Goal: Navigation & Orientation: Find specific page/section

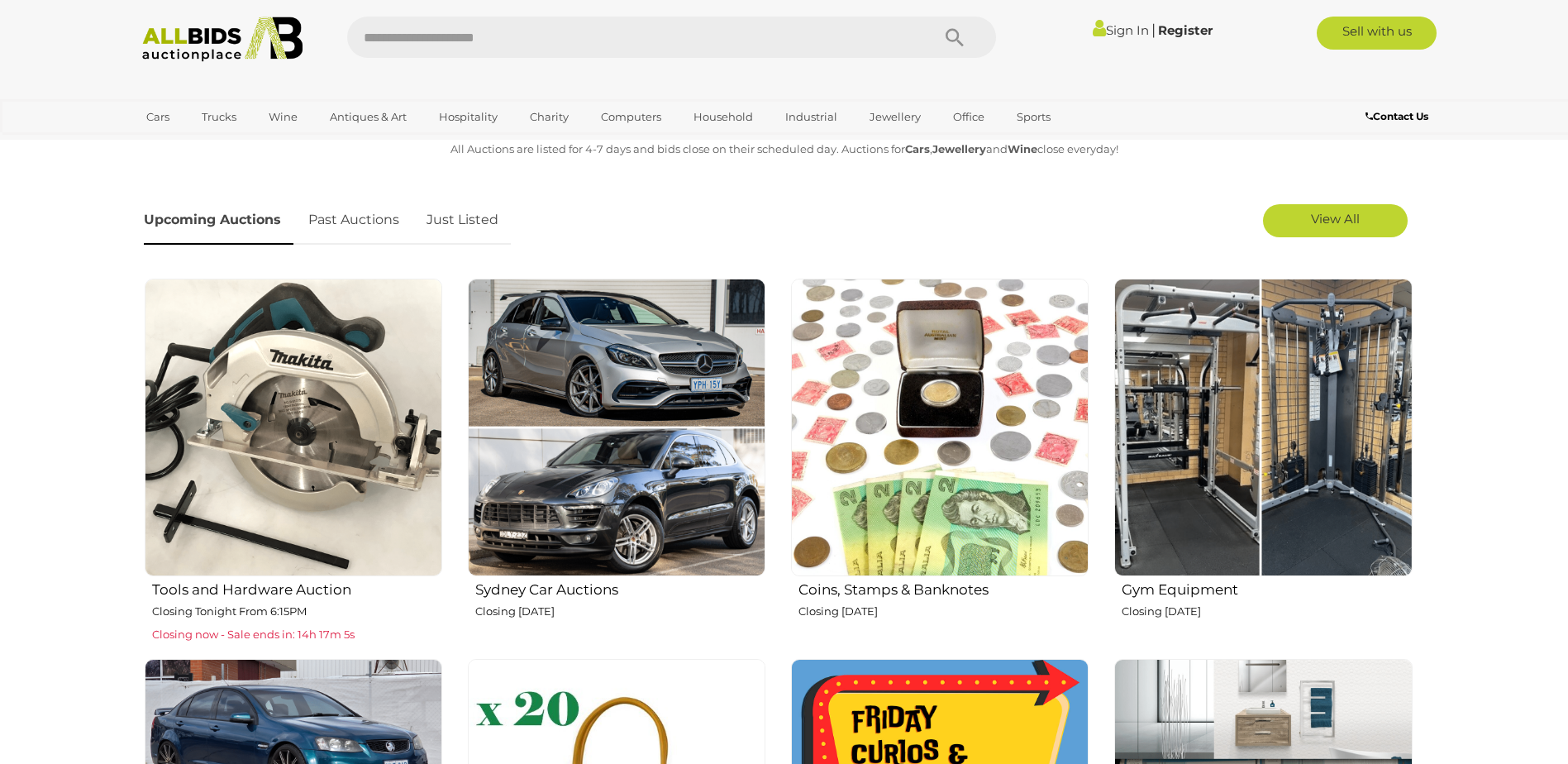
scroll to position [579, 0]
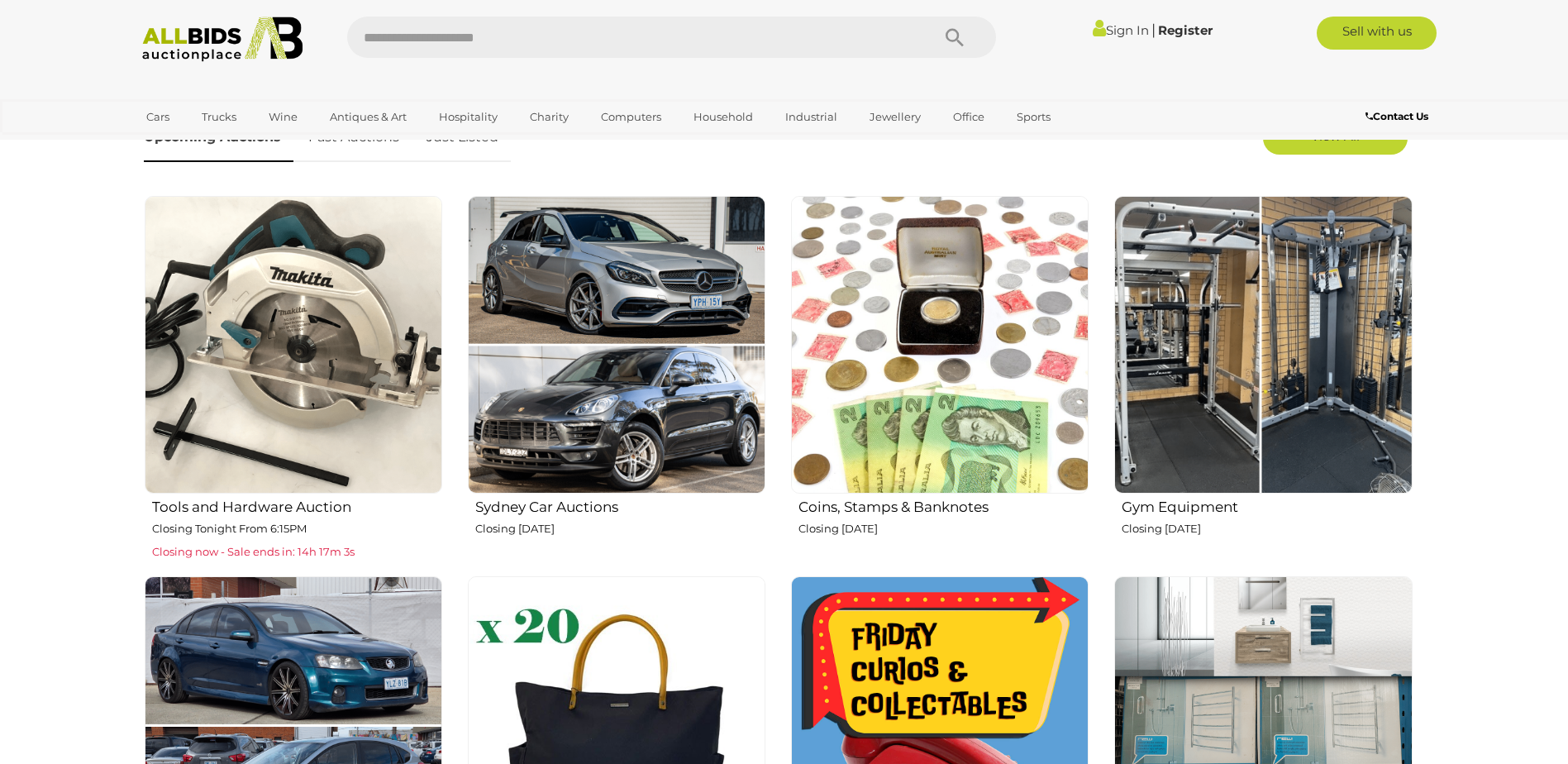
click at [258, 316] on img at bounding box center [293, 345] width 298 height 298
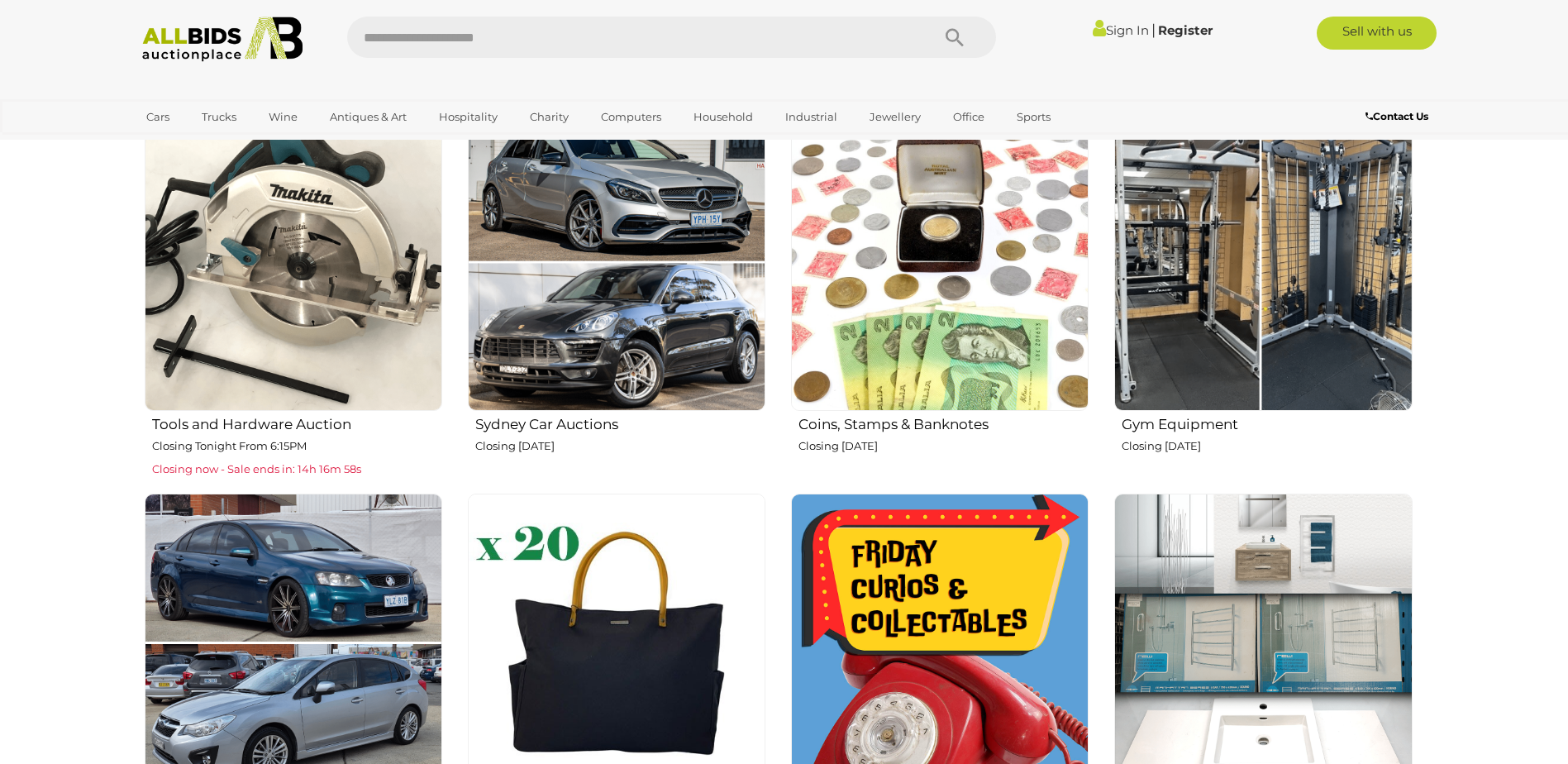
scroll to position [744, 0]
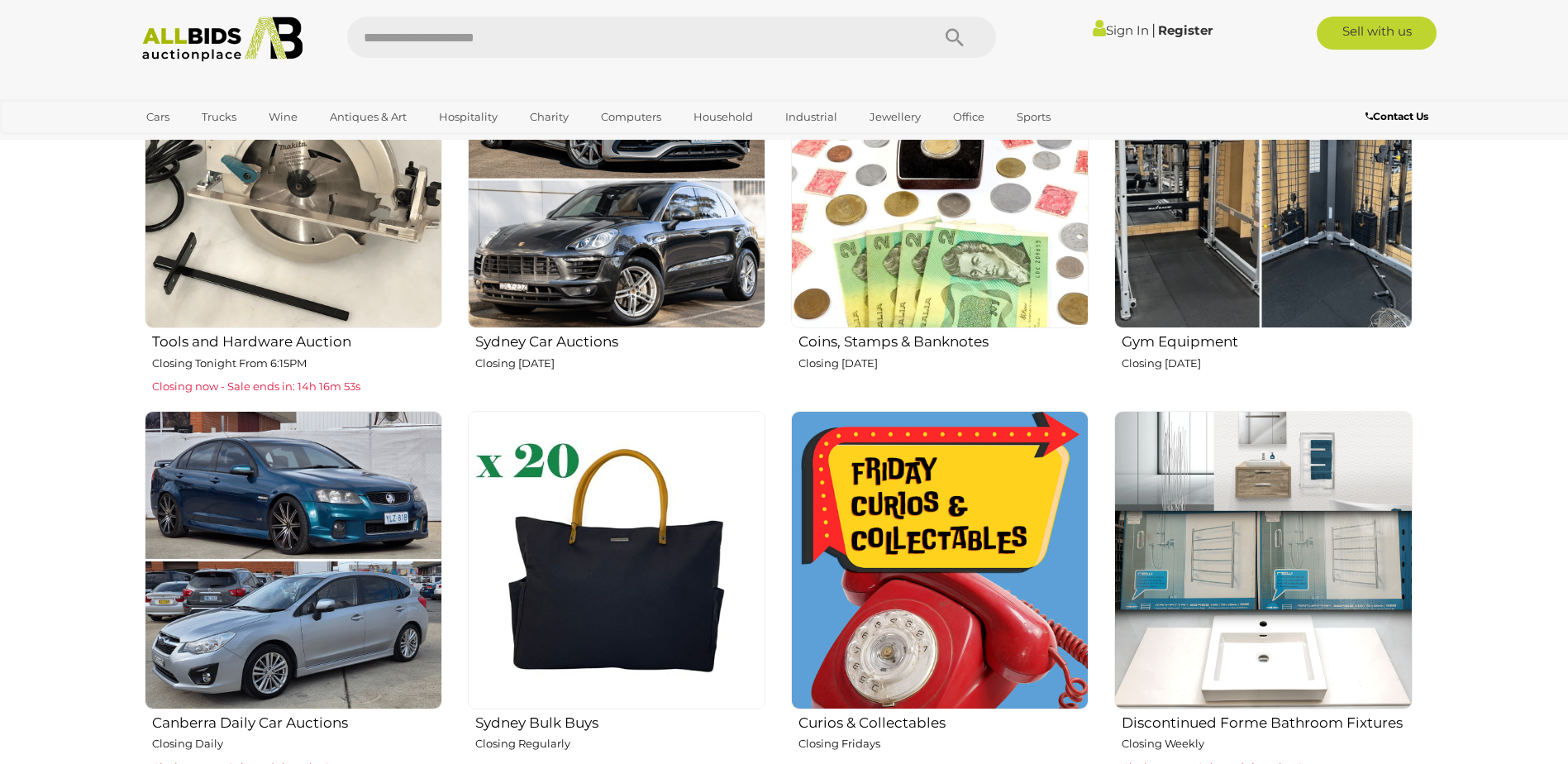
click at [314, 264] on img at bounding box center [293, 179] width 298 height 298
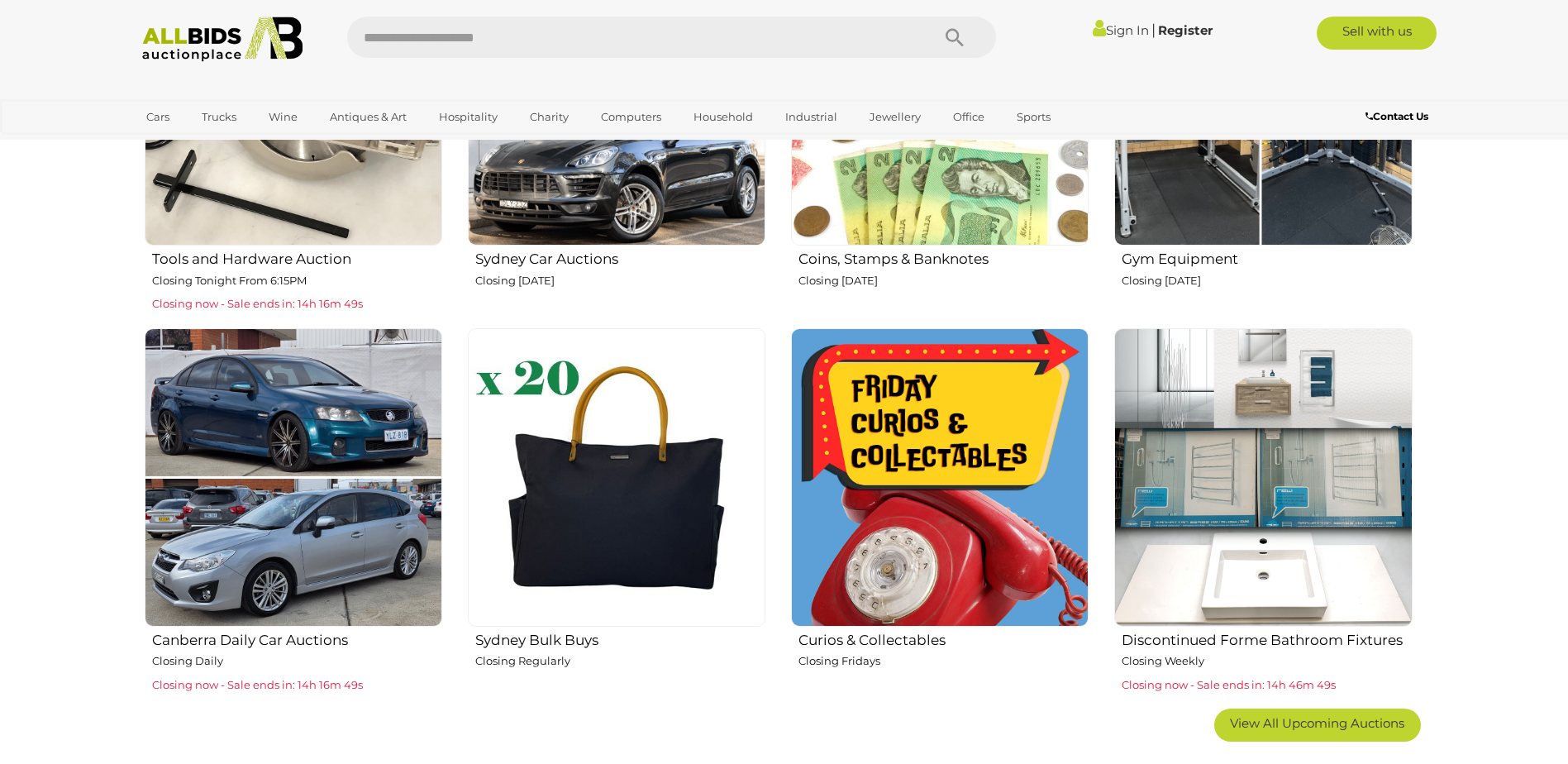
scroll to position [910, 0]
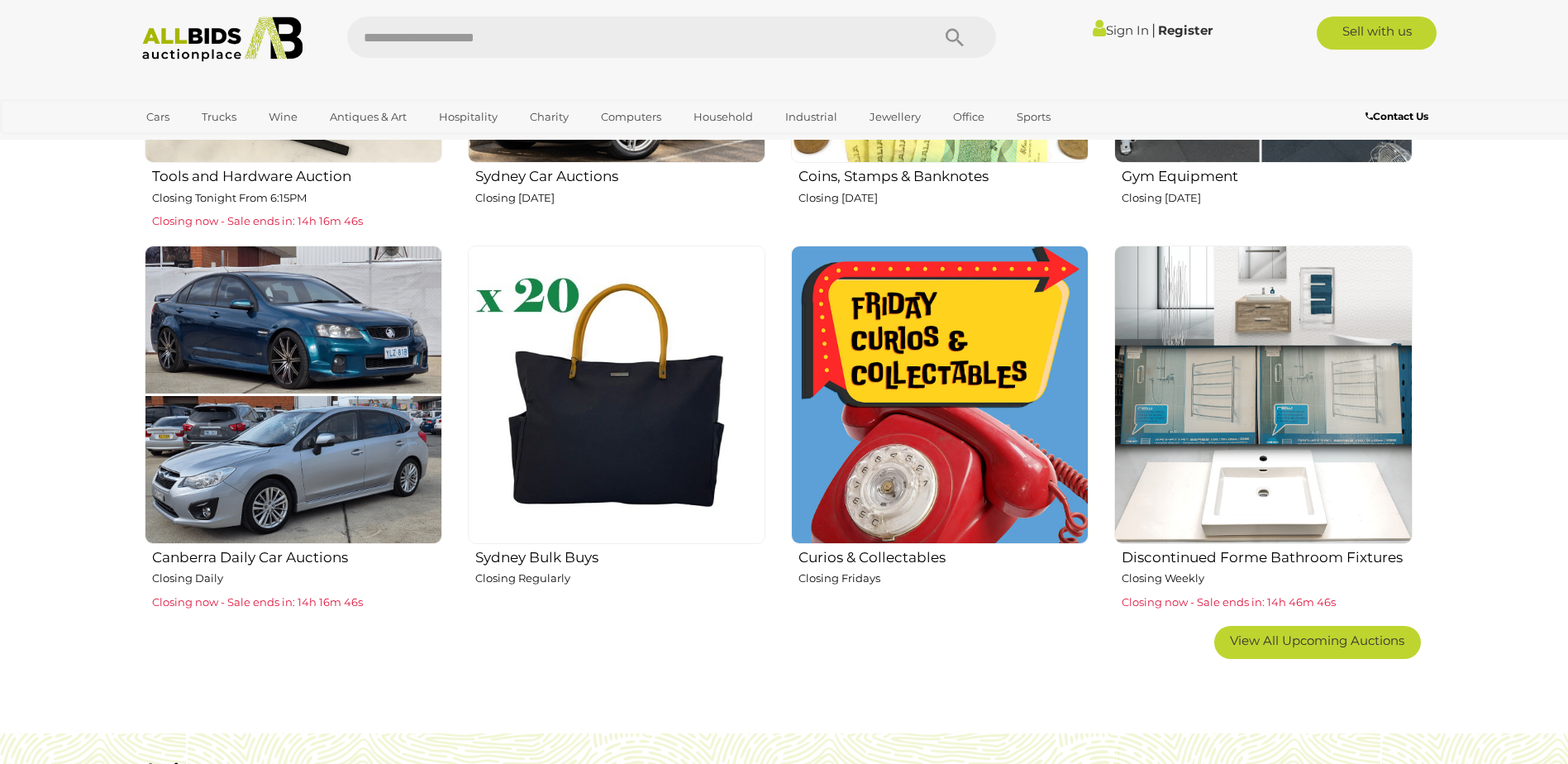
click at [630, 435] on img at bounding box center [616, 394] width 298 height 298
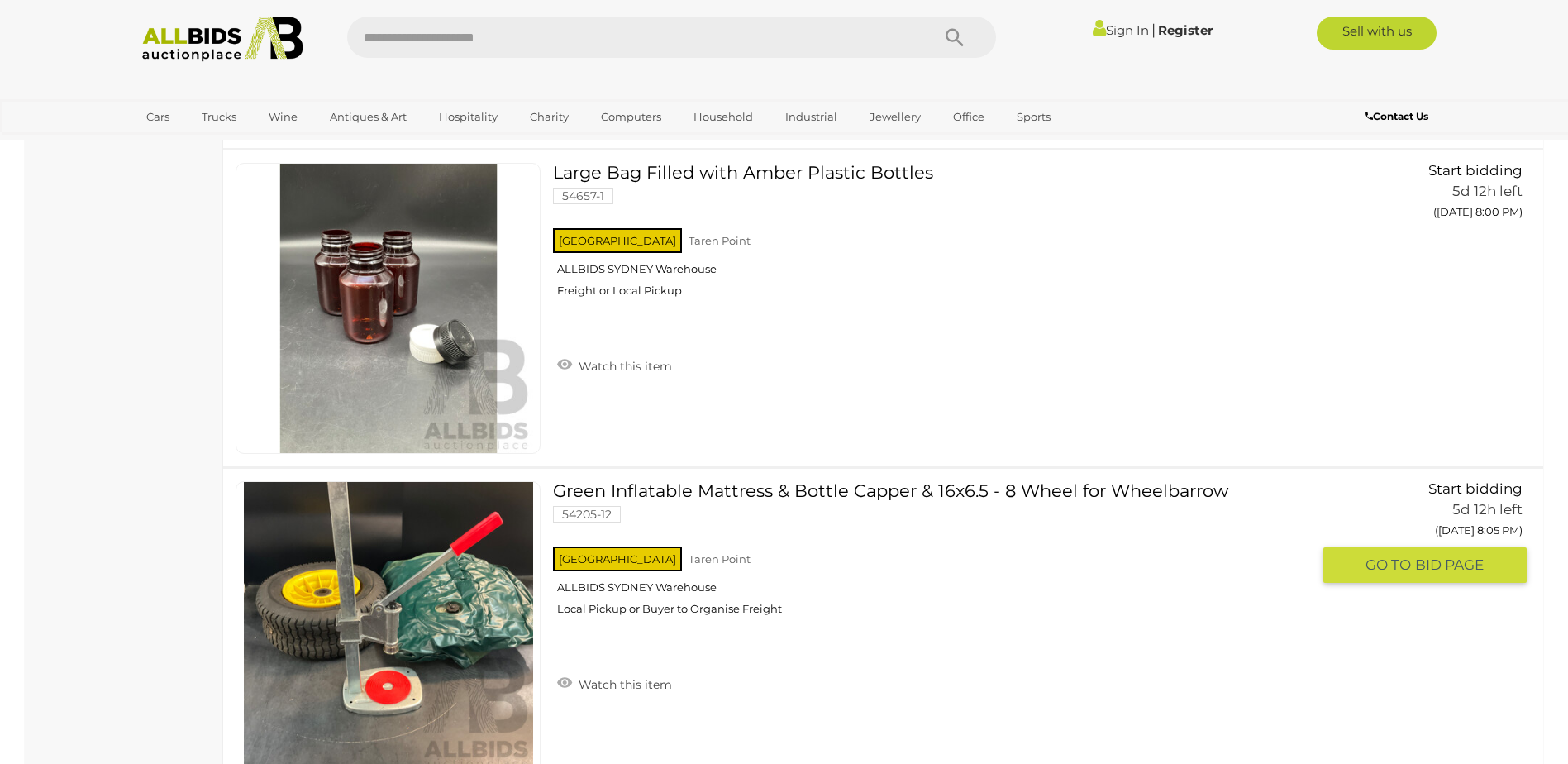
scroll to position [8600, 0]
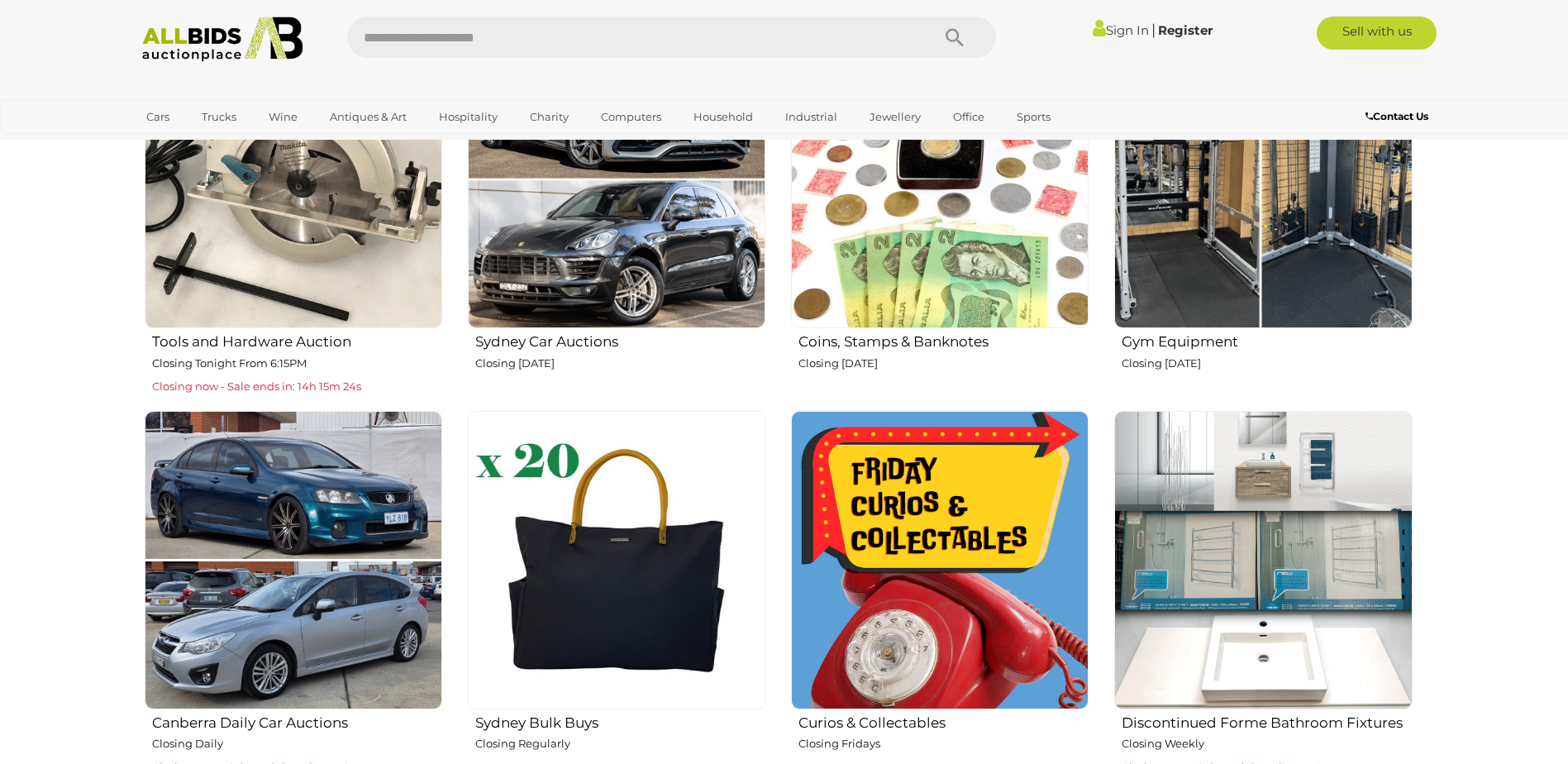
scroll to position [579, 0]
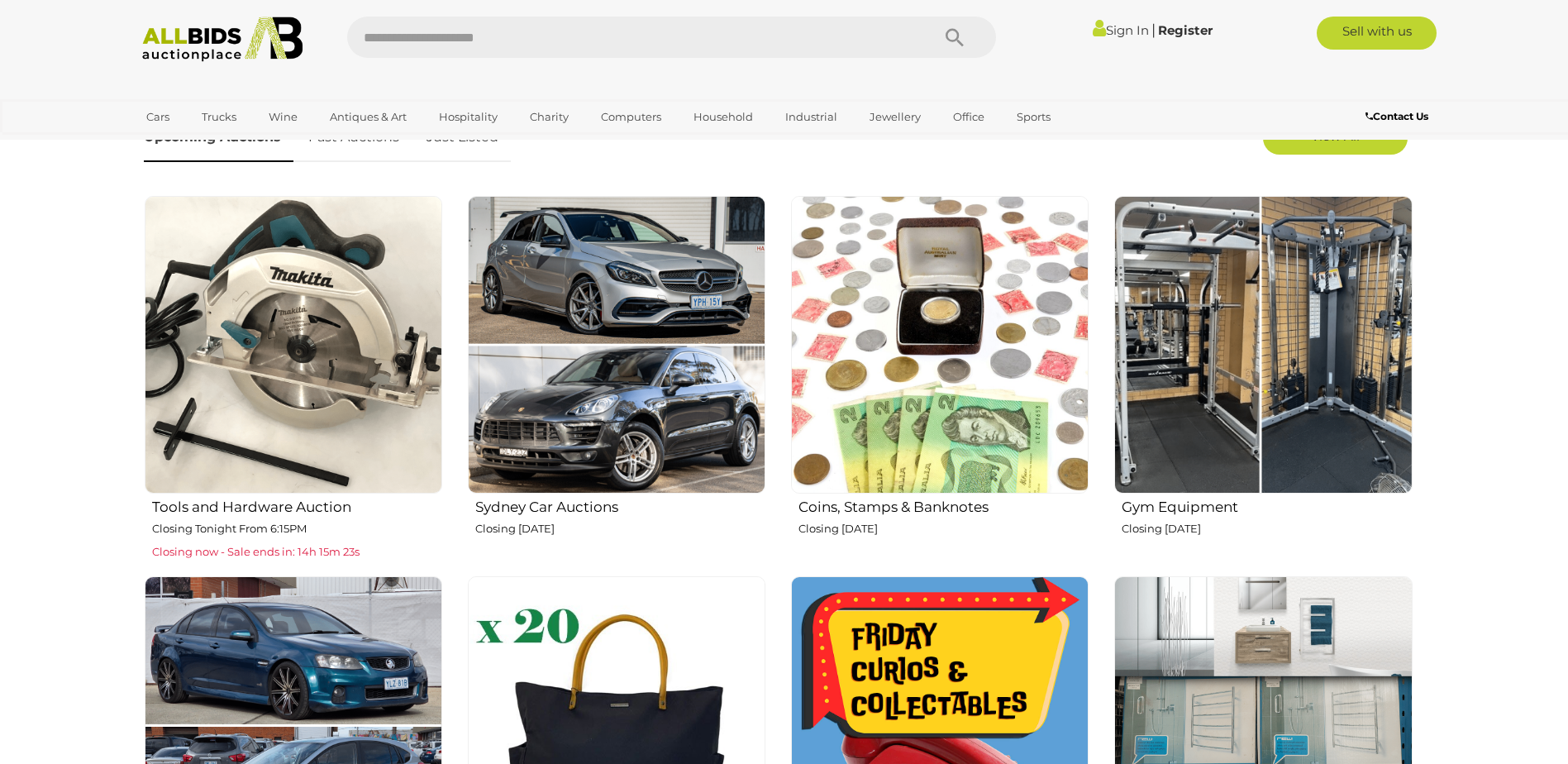
click at [950, 670] on img at bounding box center [940, 725] width 298 height 298
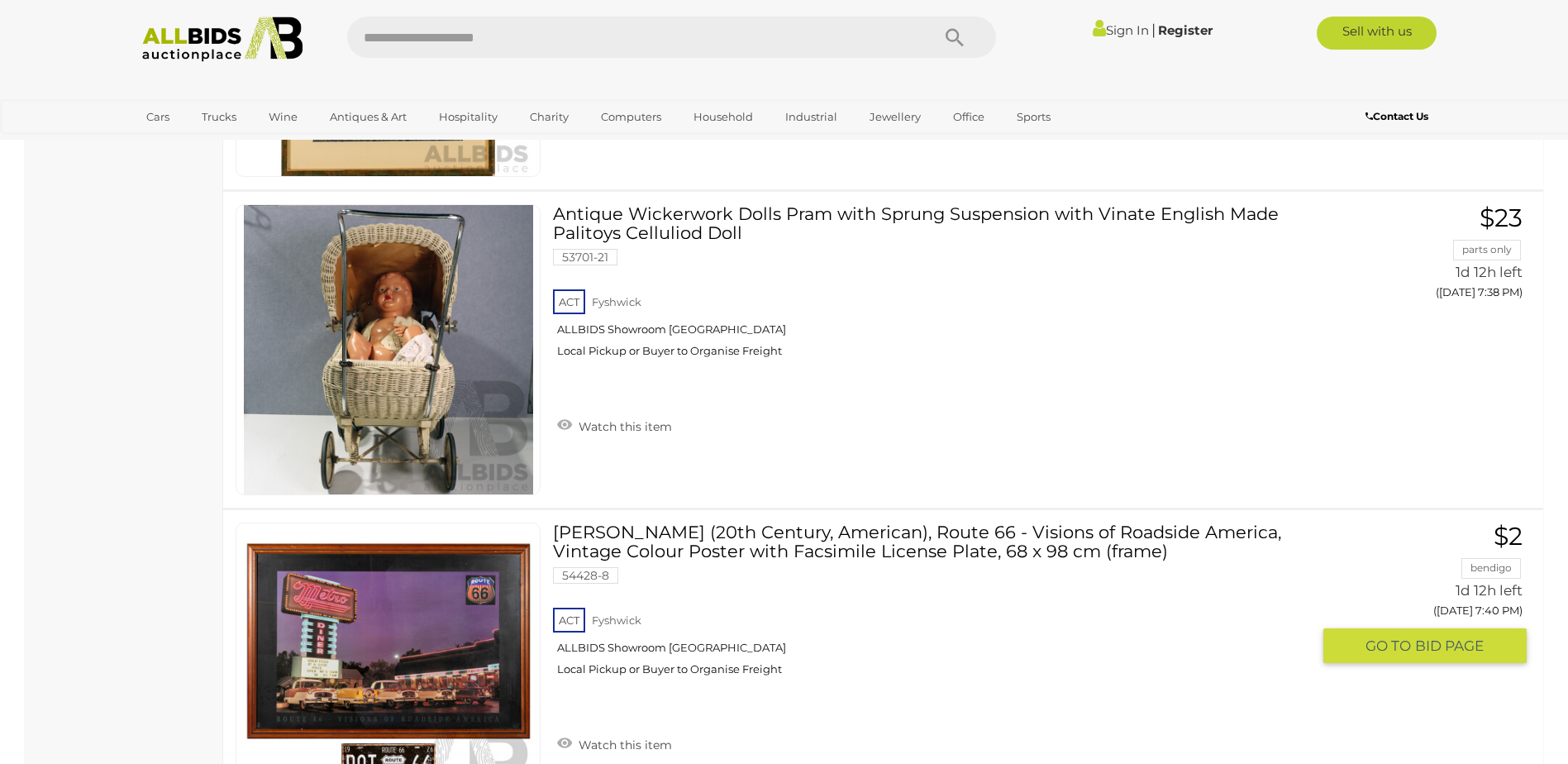
scroll to position [11576, 0]
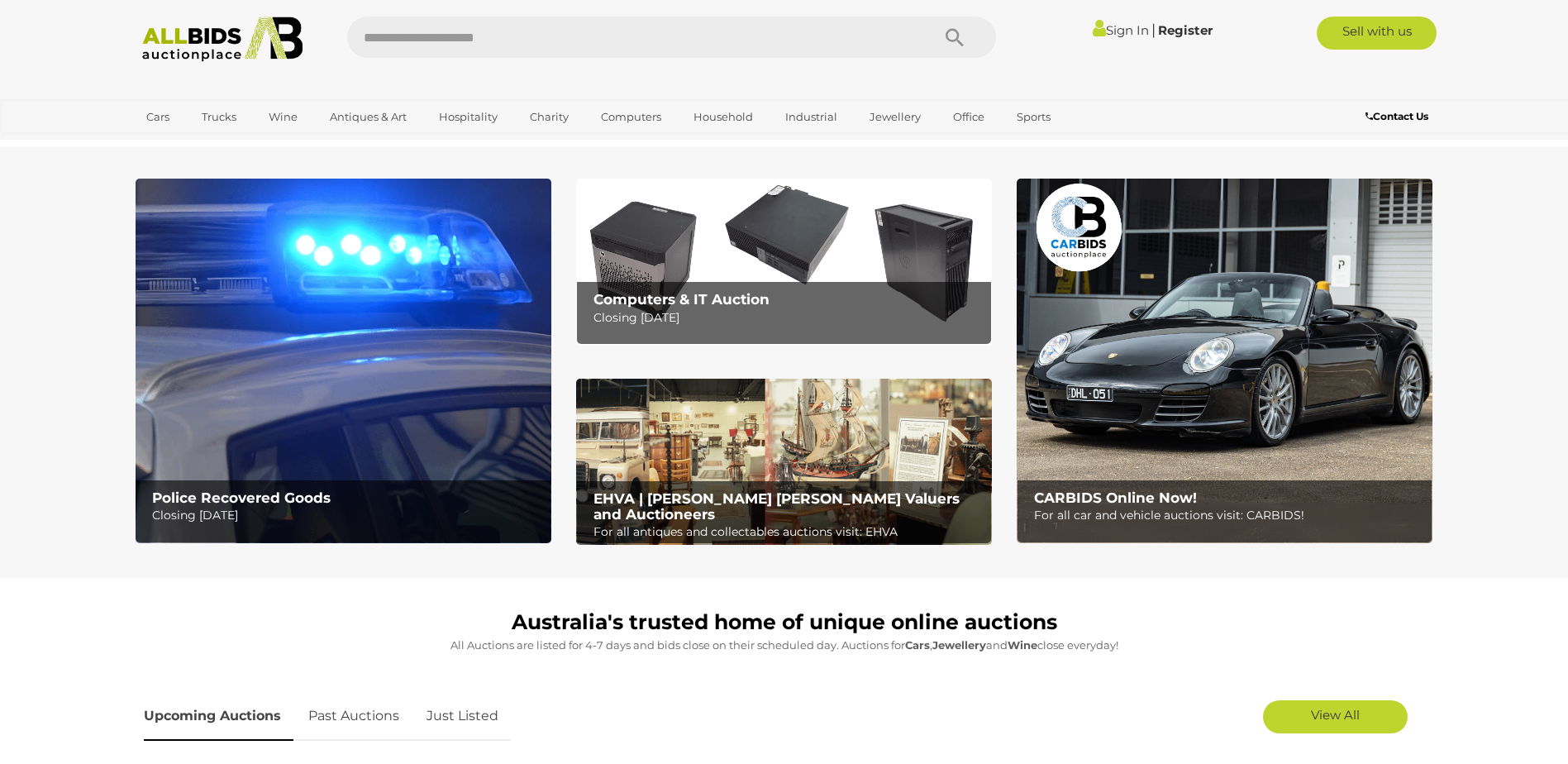
scroll to position [579, 0]
